Goal: Task Accomplishment & Management: Manage account settings

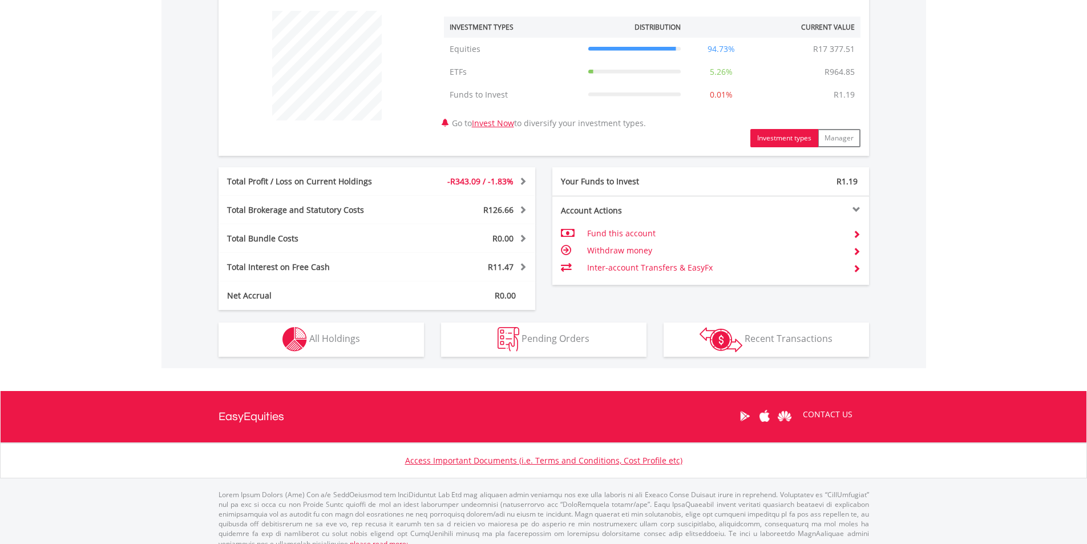
scroll to position [444, 0]
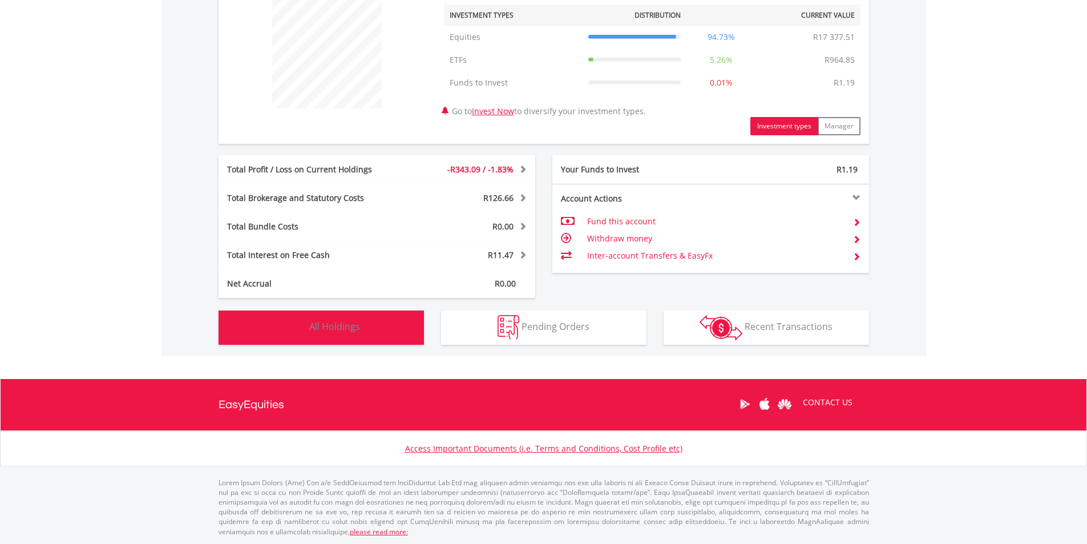
click at [315, 317] on button "Holdings All Holdings" at bounding box center [320, 327] width 205 height 34
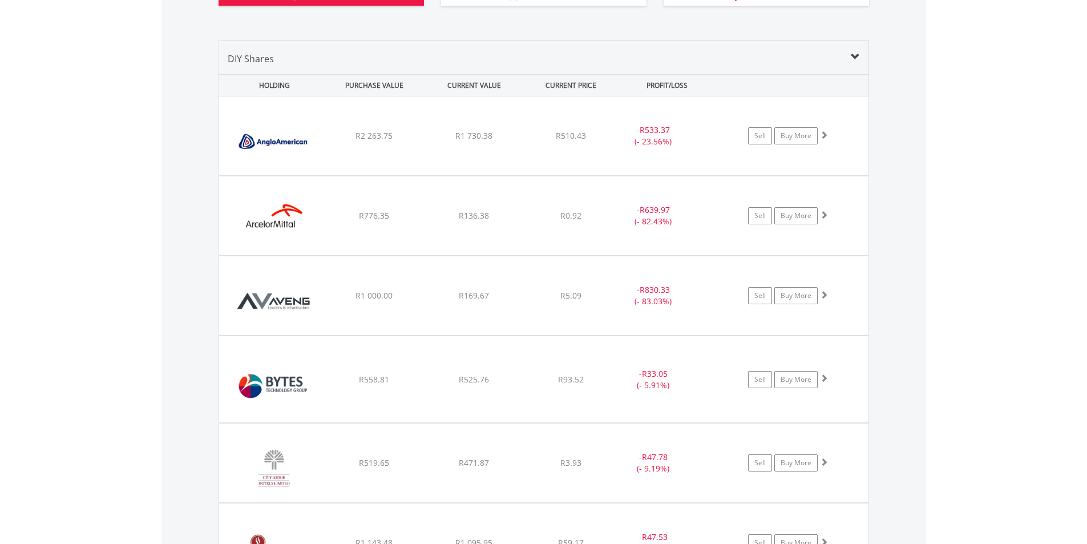
scroll to position [823, 0]
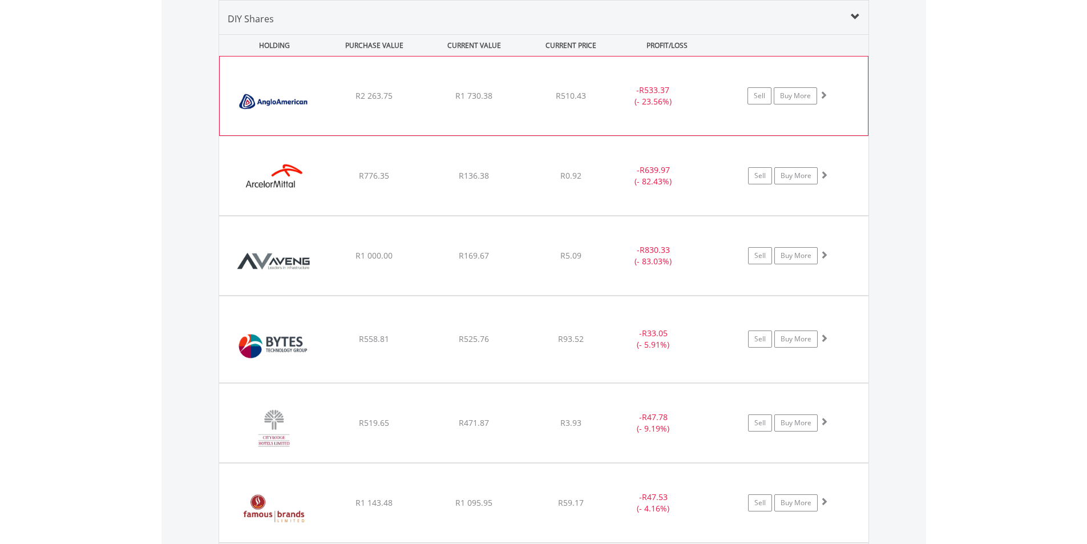
click at [550, 104] on div "﻿ Anglo American PLC R2 263.75 R1 730.38 R510.43 - R533.37 (- 23.56%) Sell Buy …" at bounding box center [544, 95] width 648 height 79
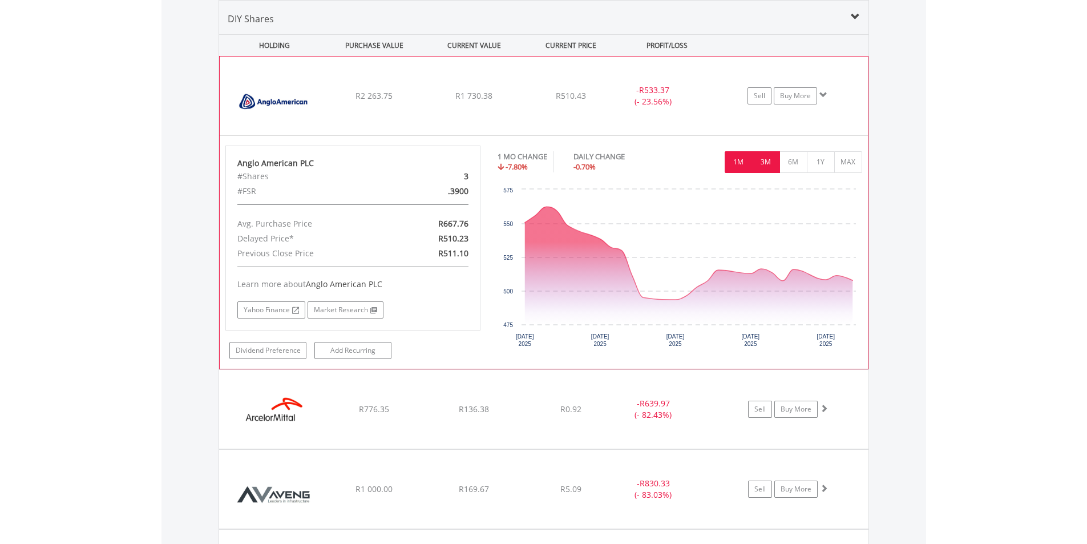
click at [767, 161] on button "3M" at bounding box center [766, 162] width 28 height 22
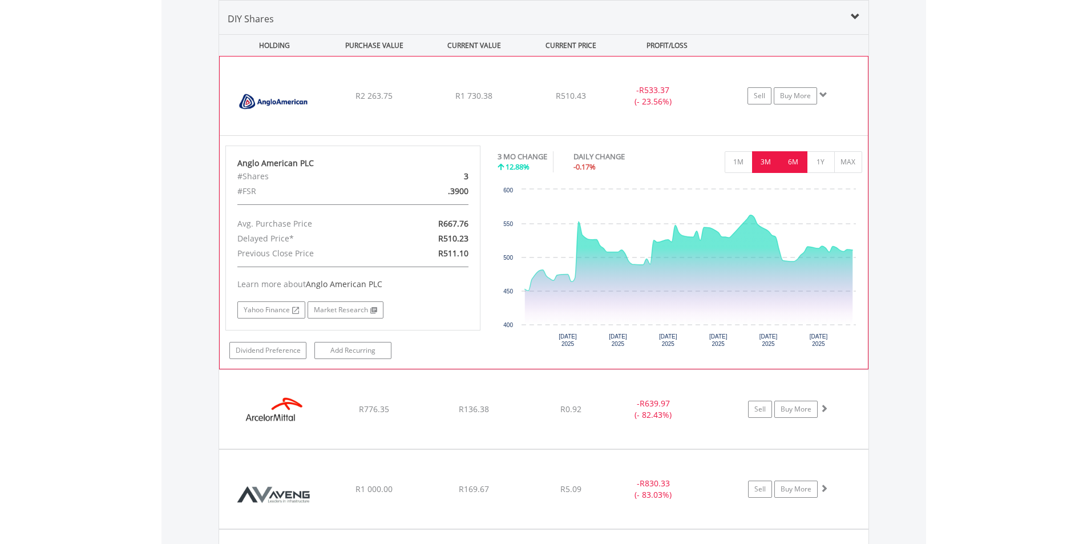
click at [786, 155] on button "6M" at bounding box center [793, 162] width 28 height 22
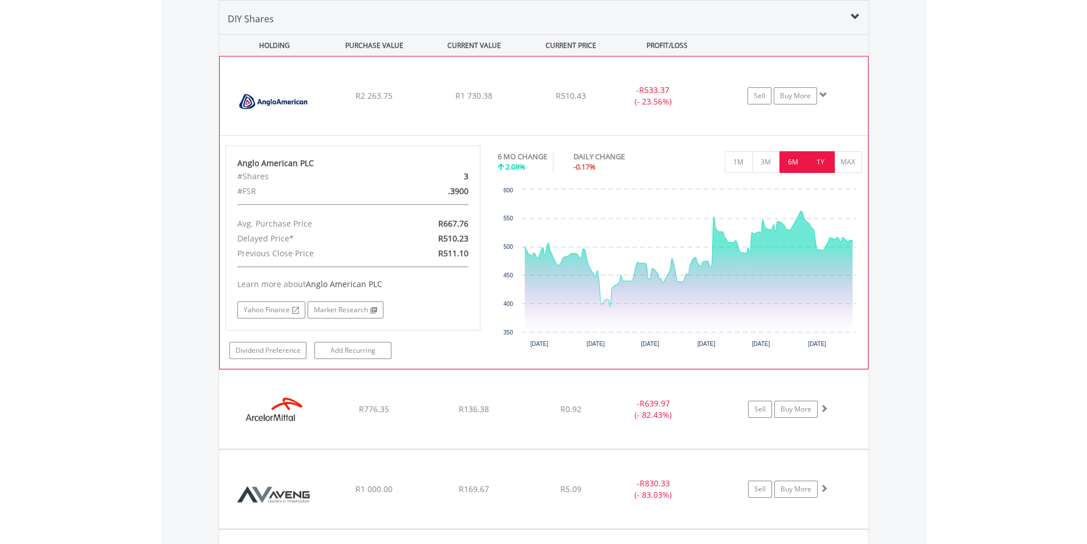
click at [813, 159] on button "1Y" at bounding box center [821, 162] width 28 height 22
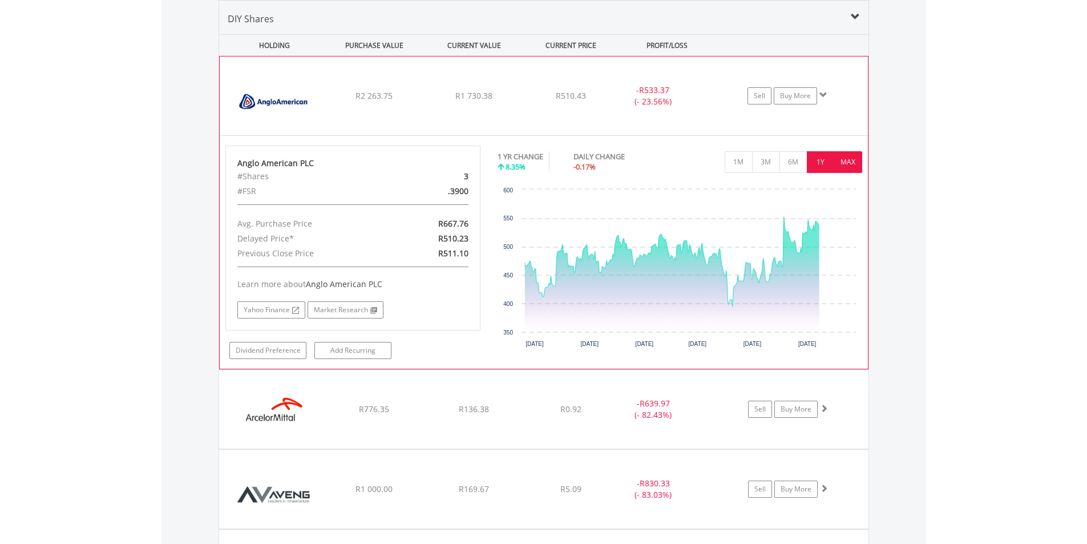
click at [838, 159] on button "MAX" at bounding box center [848, 162] width 28 height 22
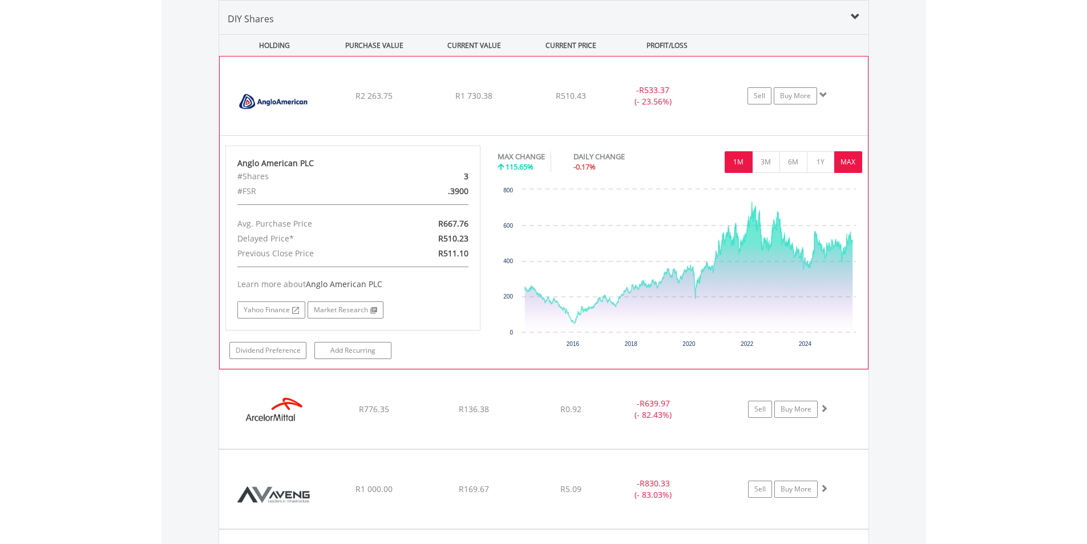
click at [737, 159] on button "1M" at bounding box center [738, 162] width 28 height 22
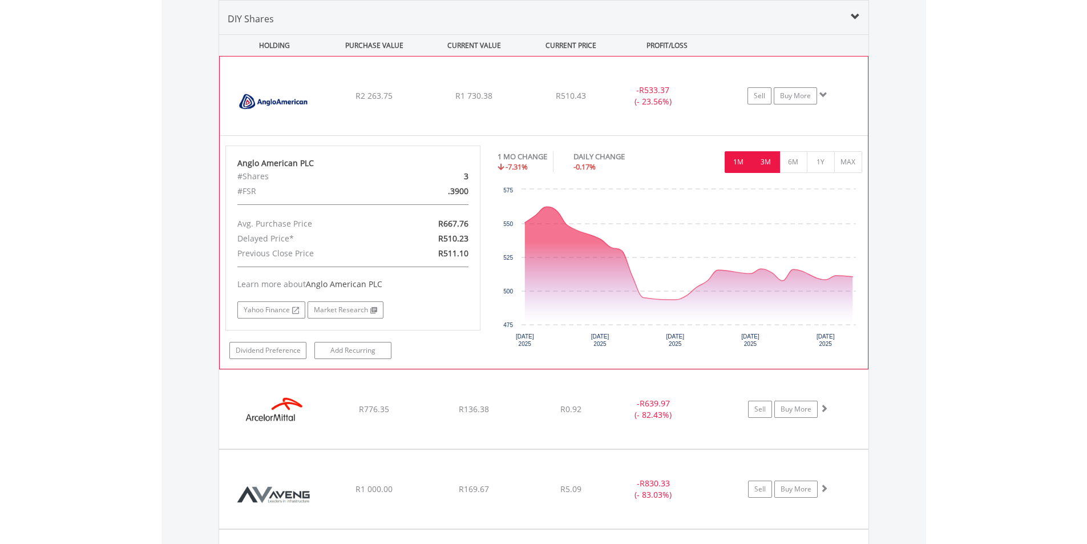
click at [762, 159] on button "3M" at bounding box center [766, 162] width 28 height 22
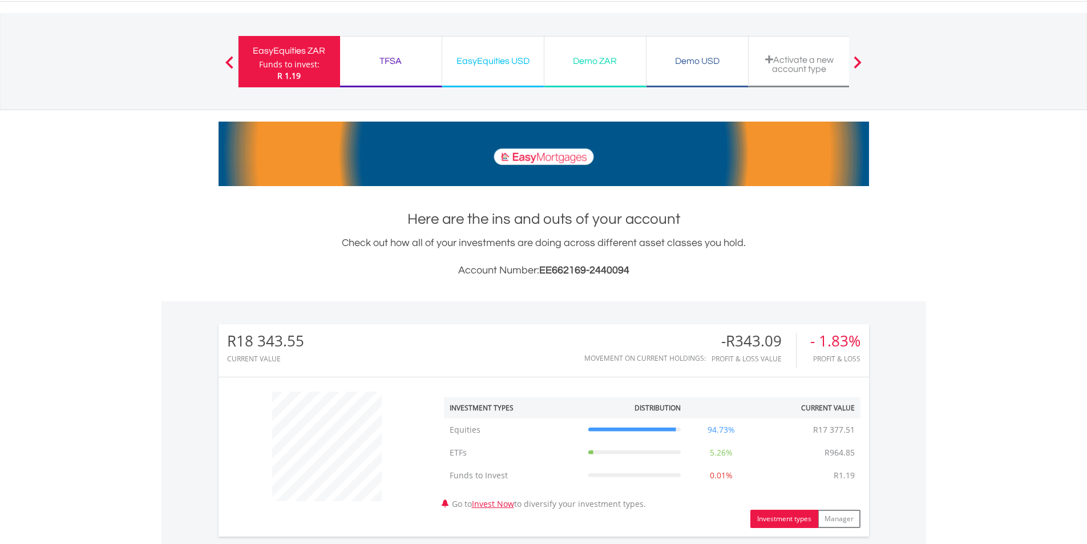
scroll to position [0, 0]
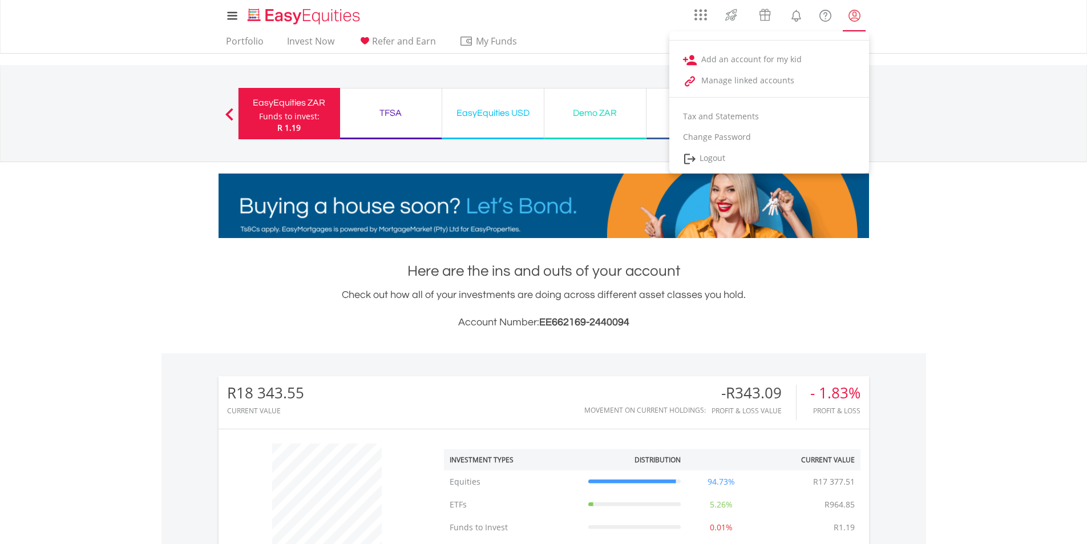
click at [856, 17] on lord-icon "My Profile" at bounding box center [854, 16] width 14 height 14
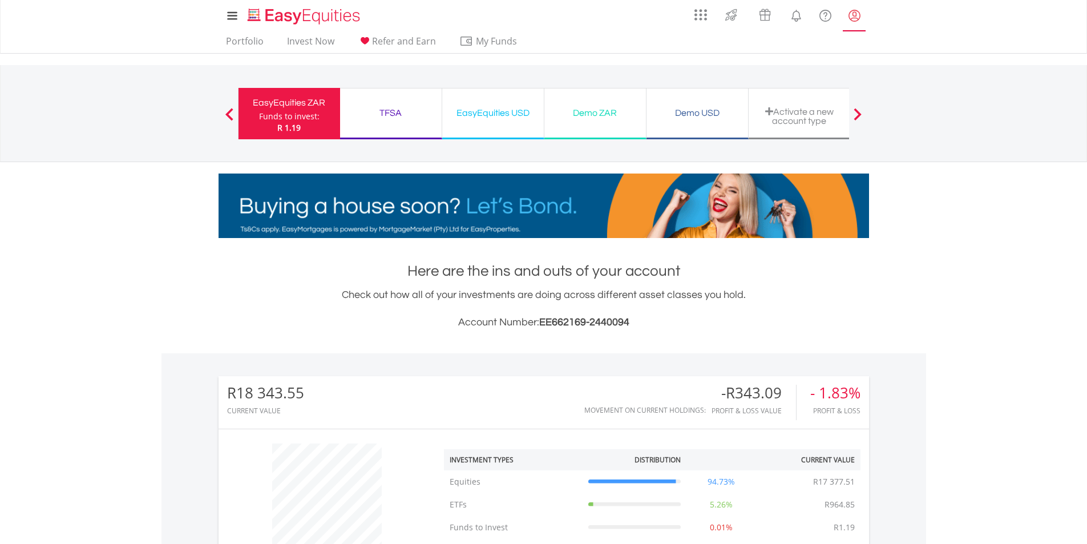
click at [856, 17] on lord-icon "My Profile" at bounding box center [854, 16] width 14 height 14
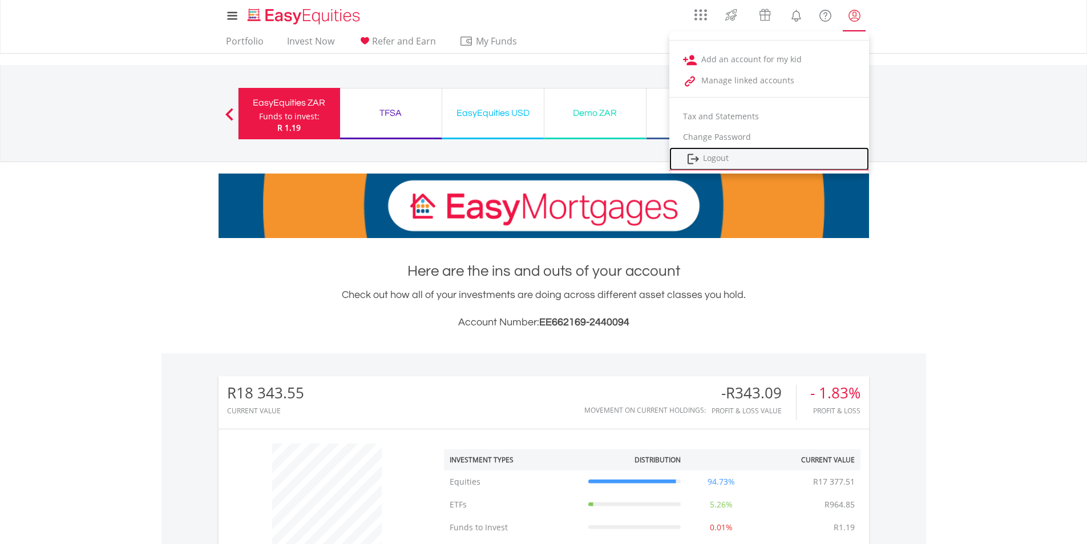
click at [728, 156] on link "Logout" at bounding box center [769, 158] width 200 height 23
